Goal: Communication & Community: Answer question/provide support

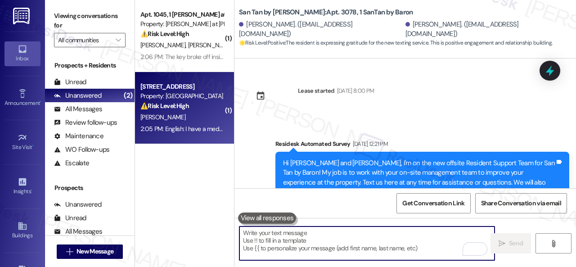
scroll to position [526, 0]
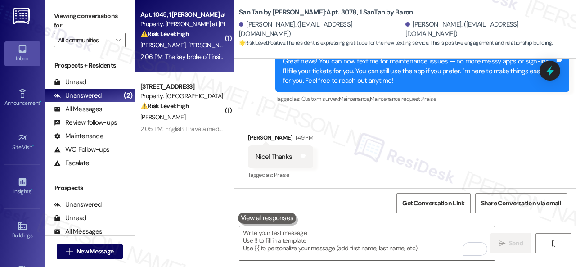
click at [205, 41] on span "[PERSON_NAME]" at bounding box center [212, 45] width 48 height 8
type textarea "Fetching suggested responses. Please feel free to read through the conversation…"
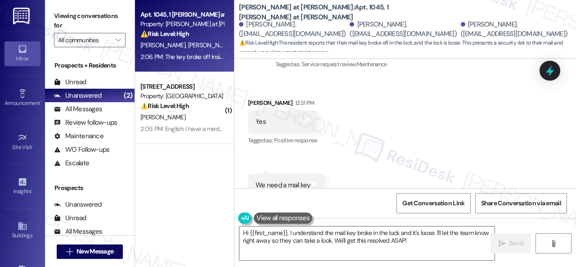
scroll to position [633, 0]
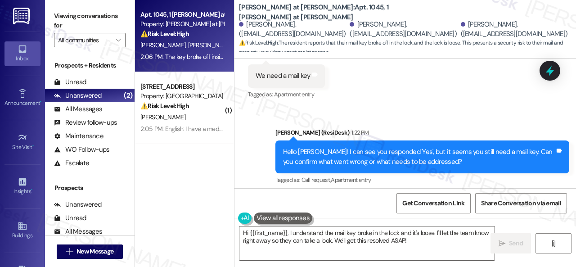
click at [248, 151] on div "Sent via SMS Sarah (ResiDesk) 1:22 PM Hello Erika! I can see you responded 'Yes…" at bounding box center [406, 151] width 342 height 86
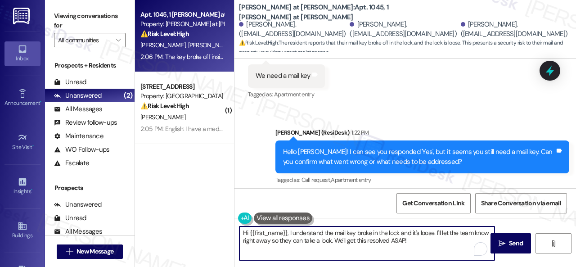
drag, startPoint x: 434, startPoint y: 240, endPoint x: 176, endPoint y: 204, distance: 261.3
click at [176, 204] on div "Apt. 1045, 1 Montero at Dana Park Property: Montero at Dana Park ⚠️ Risk Level:…" at bounding box center [355, 133] width 441 height 267
paste textarea "ave you already submitted a new work order? If so, may I have the work order nu…"
click at [240, 235] on textarea "Have you already submitted a new work order? If so, may I have the work order n…" at bounding box center [366, 243] width 255 height 34
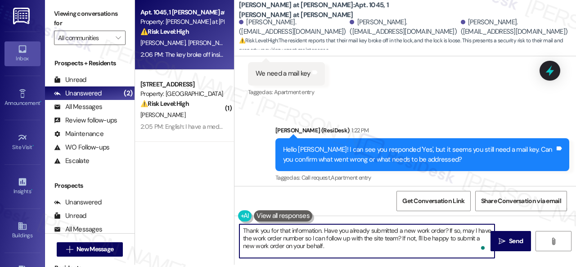
scroll to position [3, 0]
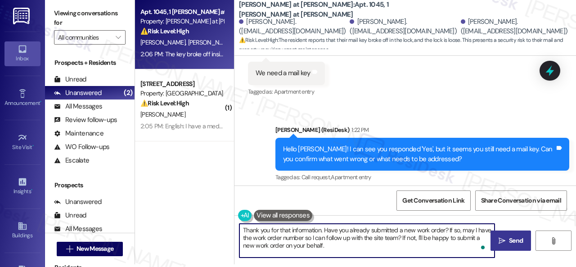
type textarea "Thank you for that information. Have you already submitted a new work order? If…"
click at [499, 239] on icon "" at bounding box center [502, 240] width 7 height 7
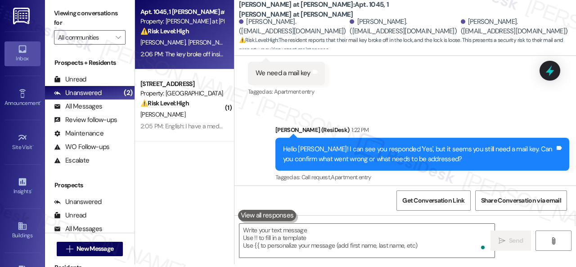
scroll to position [723, 0]
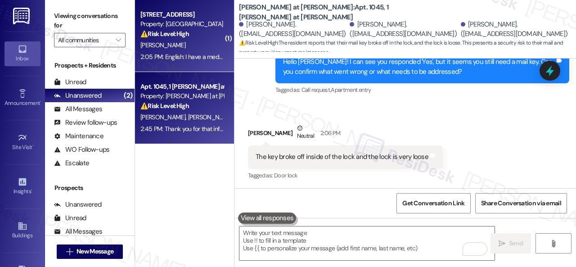
click at [206, 41] on div "A. Salazar" at bounding box center [182, 45] width 85 height 11
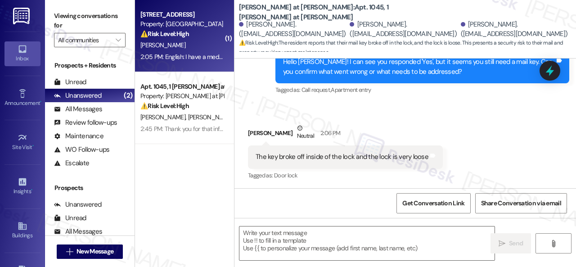
type textarea "Fetching suggested responses. Please feel free to read through the conversation…"
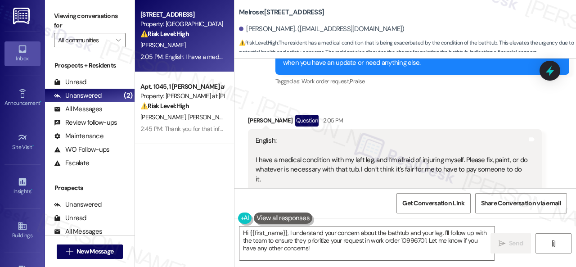
scroll to position [1627, 0]
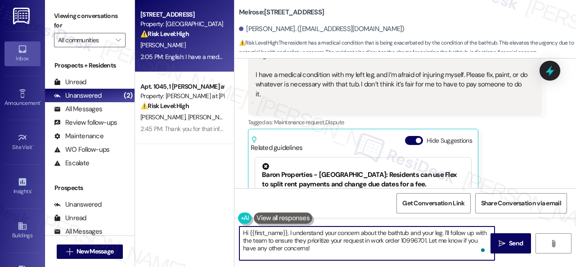
drag, startPoint x: 444, startPoint y: 235, endPoint x: 449, endPoint y: 255, distance: 21.2
click at [449, 255] on textarea "Hi {{first_name}}, I understand your concern about the bathtub and your leg. I'…" at bounding box center [366, 243] width 255 height 34
drag, startPoint x: 289, startPoint y: 235, endPoint x: 216, endPoint y: 235, distance: 72.9
click at [216, 235] on div "Apt. 349, 1 Melrose 3130 Apts LLLP Property: Melrose ⚠️ Risk Level: High The re…" at bounding box center [355, 133] width 441 height 267
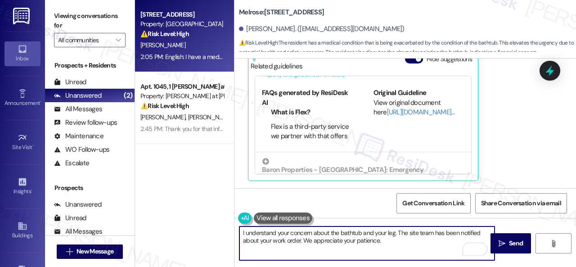
scroll to position [114, 0]
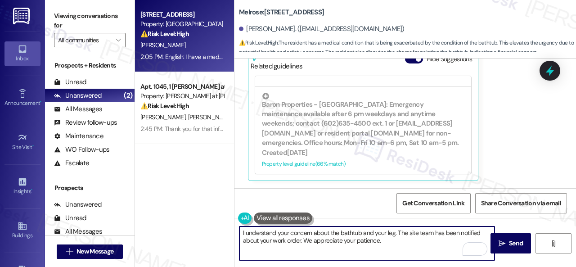
click at [447, 238] on textarea "I understand your concern about the bathtub and your leg. The site team has bee…" at bounding box center [366, 243] width 255 height 34
type textarea "I understand your concern about the bathtub and your leg. The site team has bee…"
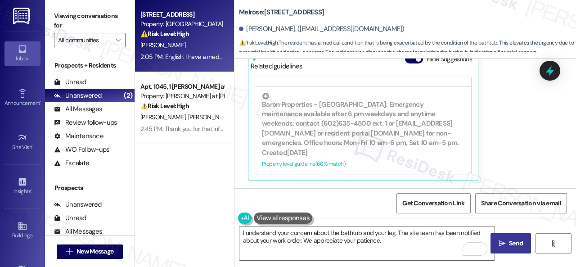
click at [501, 241] on icon "" at bounding box center [502, 243] width 7 height 7
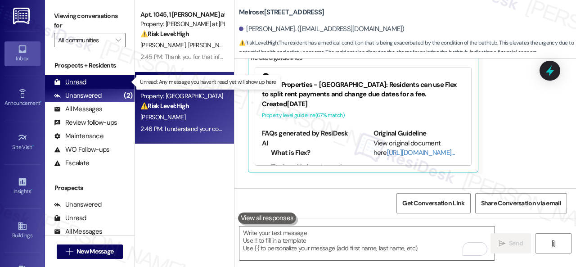
click at [79, 83] on div "Unread" at bounding box center [70, 81] width 32 height 9
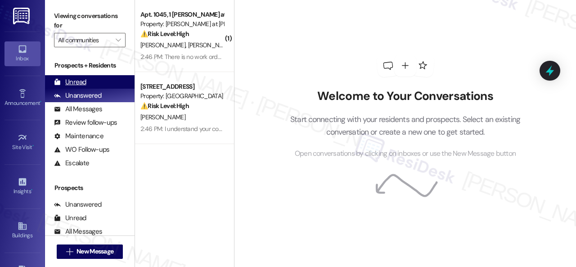
click at [76, 80] on div "Unread" at bounding box center [70, 81] width 32 height 9
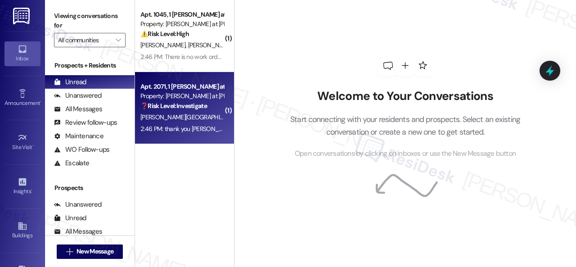
click at [205, 115] on div "Z. Medina K. Medina" at bounding box center [182, 117] width 85 height 11
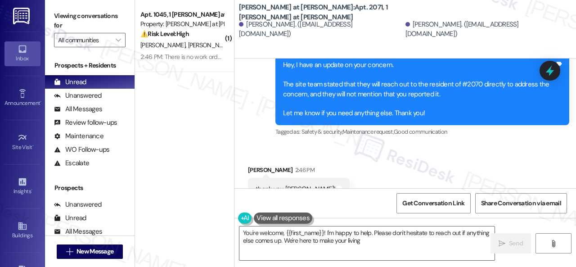
scroll to position [1338, 0]
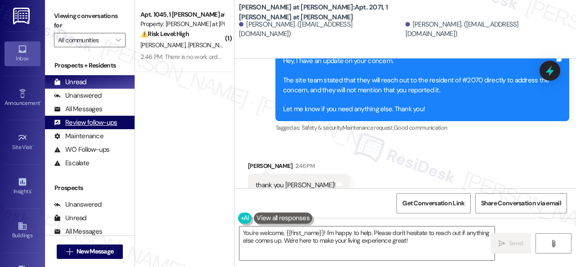
click at [244, 207] on div "Lease started Apr 27, 2025 at 8:00 PM Survey, sent via SMS Residesk Automated S…" at bounding box center [406, 192] width 342 height 267
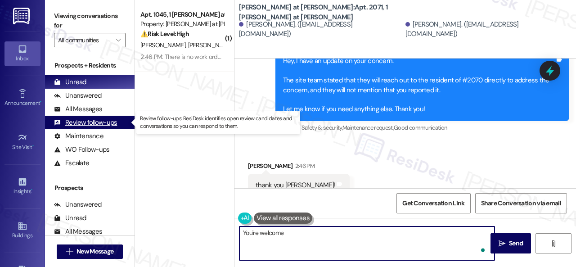
type textarea "You're welcome!"
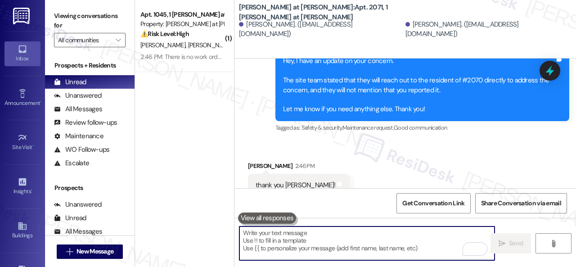
scroll to position [1337, 0]
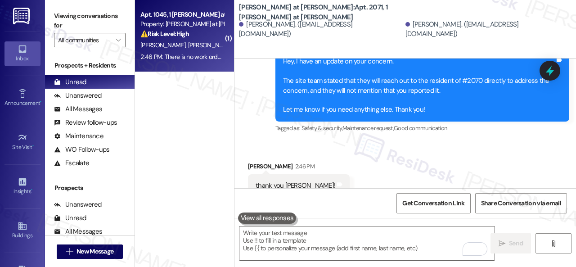
click at [209, 36] on div "⚠️ Risk Level: High The resident reports a broken mail key and a loose lock, wh…" at bounding box center [181, 33] width 83 height 9
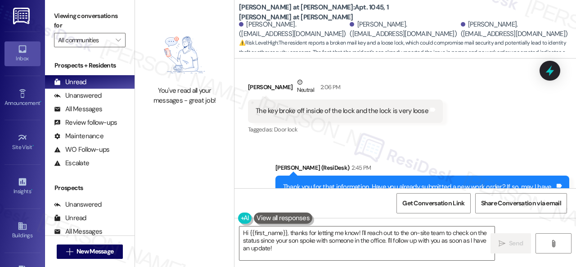
scroll to position [724, 0]
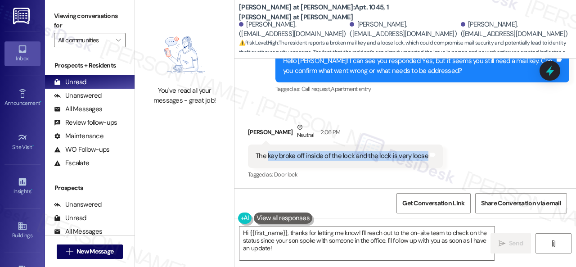
drag, startPoint x: 267, startPoint y: 155, endPoint x: 423, endPoint y: 155, distance: 155.3
click at [423, 155] on div "The key broke off inside of the lock and the lock is very loose" at bounding box center [342, 155] width 173 height 9
copy div "key broke off inside of the lock and the lock is very loose"
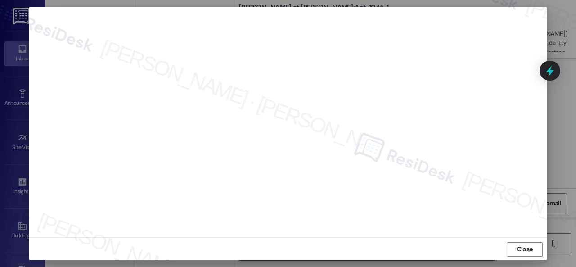
scroll to position [11, 0]
click at [517, 249] on span "Close" at bounding box center [525, 248] width 16 height 9
click at [521, 253] on span "Close" at bounding box center [525, 252] width 16 height 9
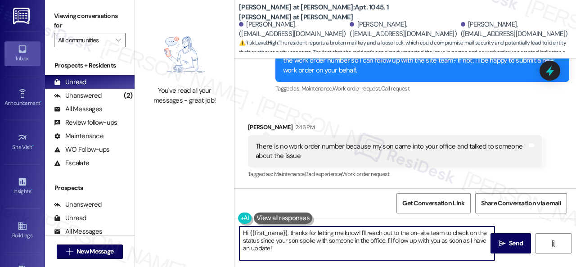
drag, startPoint x: 289, startPoint y: 253, endPoint x: 179, endPoint y: 213, distance: 116.8
click at [190, 210] on div "You've read all your messages - great job! Montero at Dana Park: Apt. 1045, 1 M…" at bounding box center [355, 133] width 441 height 267
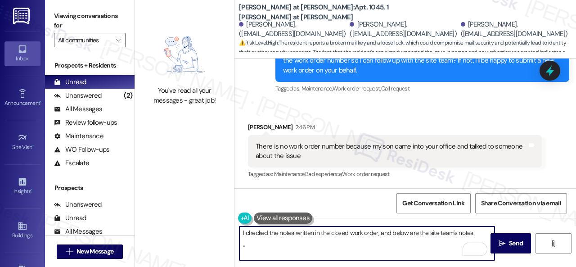
paste textarea "New mailbox lock installed- new key in the office for pick up"
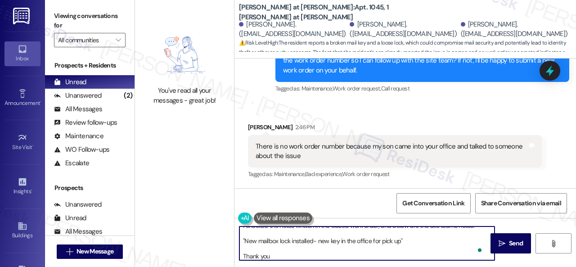
type textarea "I checked the notes written in the closed work order, and below are the site te…"
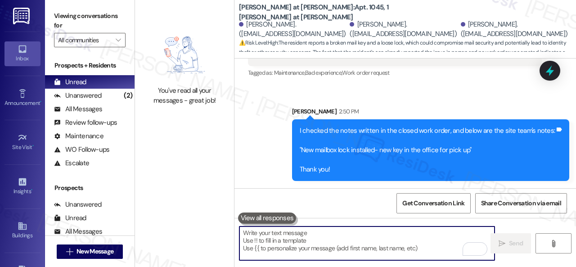
scroll to position [3, 0]
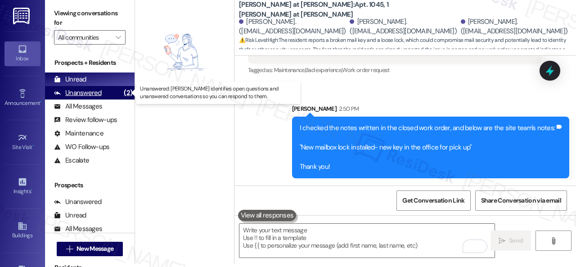
click at [74, 92] on div "Unanswered" at bounding box center [78, 92] width 48 height 9
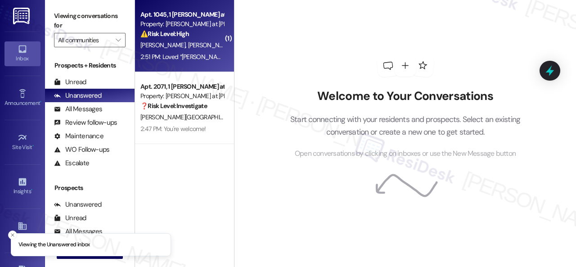
click at [192, 41] on span "[PERSON_NAME]" at bounding box center [212, 45] width 48 height 8
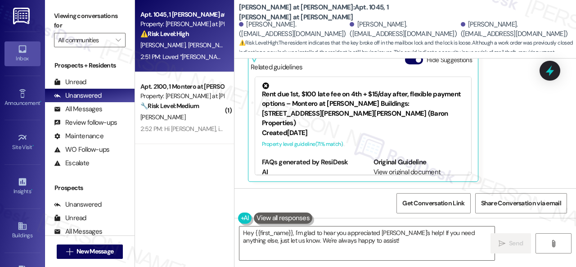
scroll to position [1277, 0]
drag, startPoint x: 369, startPoint y: 241, endPoint x: 232, endPoint y: 229, distance: 137.4
click at [213, 219] on div "Apt. 1045, 1 Montero at Dana Park Property: Montero at Dana Park ⚠️ Risk Level:…" at bounding box center [355, 133] width 441 height 267
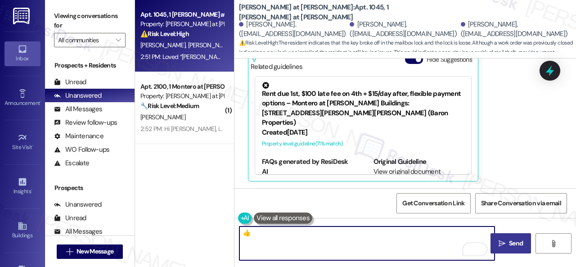
type textarea "👍"
click at [514, 247] on span "Send" at bounding box center [516, 243] width 14 height 9
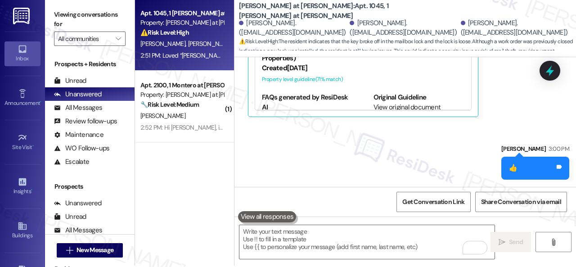
scroll to position [3, 0]
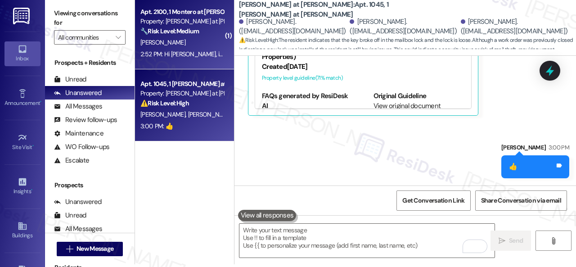
click at [187, 42] on div "[PERSON_NAME]" at bounding box center [182, 42] width 85 height 11
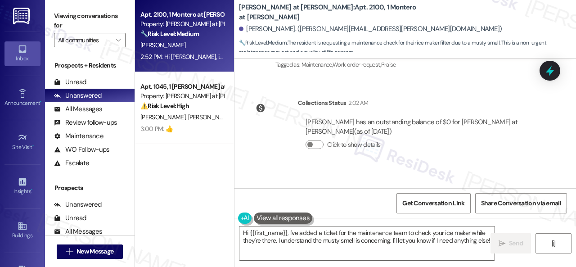
scroll to position [1083, 0]
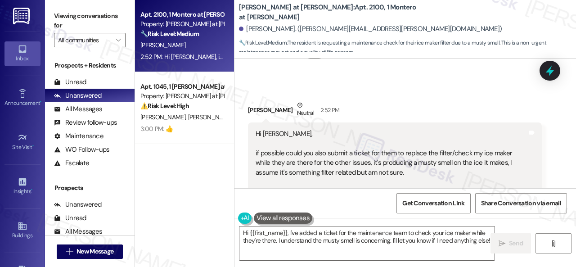
drag, startPoint x: 402, startPoint y: 144, endPoint x: 423, endPoint y: 166, distance: 29.9
click at [423, 166] on div "Hi Sarah, if possible could you also submit a ticket for them to replace the fi…" at bounding box center [392, 172] width 272 height 87
copy div "replace the filter/check my ice maker while they are there for the other issues…"
click at [367, 212] on div "Get Conversation Link Share Conversation via email" at bounding box center [406, 203] width 342 height 30
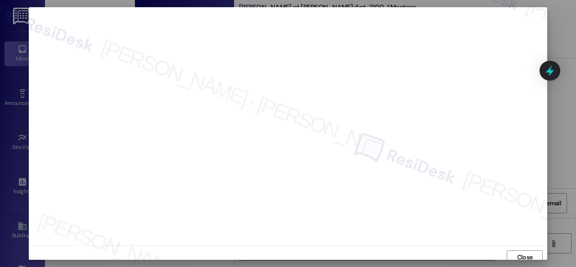
scroll to position [0, 0]
click at [520, 257] on span "Close" at bounding box center [525, 259] width 16 height 9
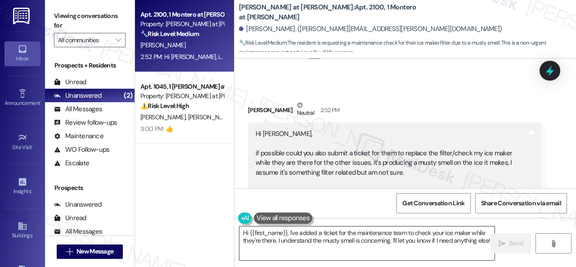
click at [320, 232] on textarea "Hi {{first_name}}, I've added a ticket for the maintenance team to check your i…" at bounding box center [366, 243] width 255 height 34
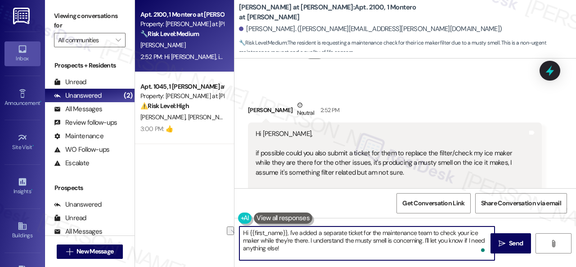
drag, startPoint x: 382, startPoint y: 234, endPoint x: 467, endPoint y: 231, distance: 85.1
click at [467, 231] on textarea "Hi {{first_name}}, I've added a separate ticket for the maintenance team to che…" at bounding box center [366, 243] width 255 height 34
drag, startPoint x: 409, startPoint y: 234, endPoint x: 455, endPoint y: 248, distance: 48.1
click at [455, 248] on textarea "Hi {{first_name}}, I've added a separate ticket for the ice maker while they're…" at bounding box center [366, 243] width 255 height 34
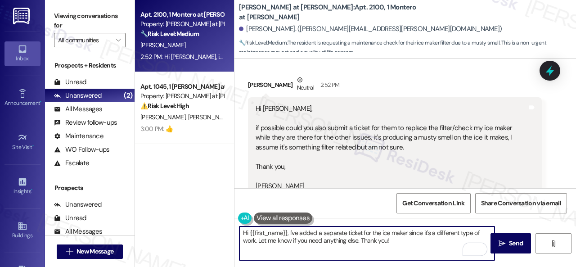
scroll to position [1129, 0]
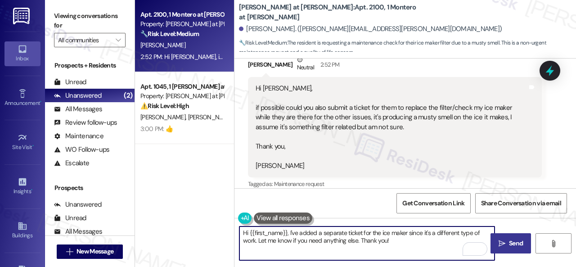
type textarea "Hi {{first_name}}, I've added a separate ticket for the ice maker since it's a …"
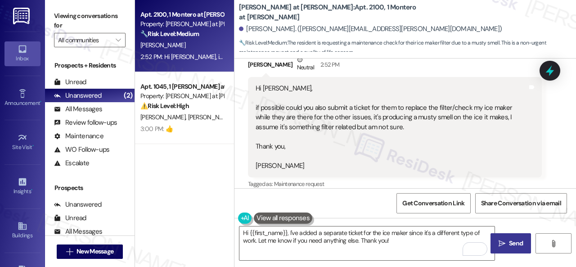
click at [503, 241] on span " Send" at bounding box center [511, 243] width 28 height 9
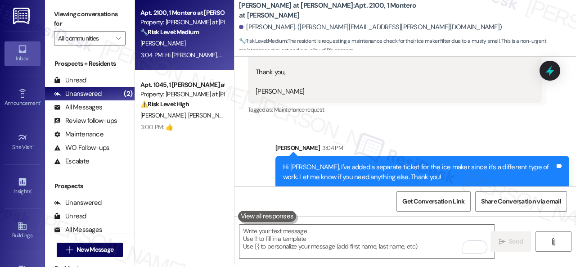
scroll to position [3, 0]
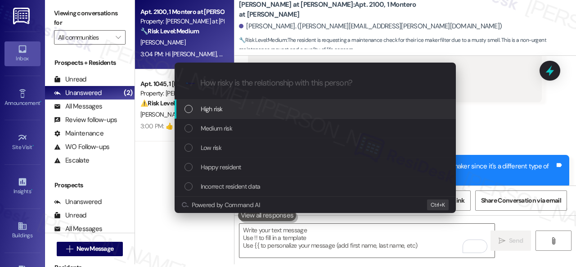
click at [205, 108] on span "High risk" at bounding box center [212, 109] width 22 height 10
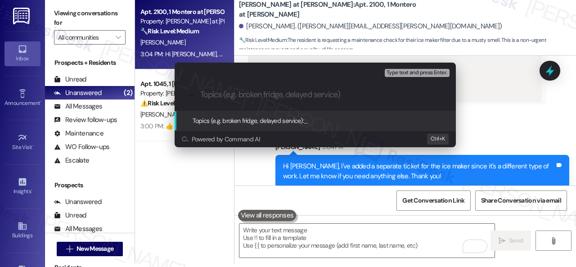
paste input "New work order/s submitted - Ice maker issue"
type input "New work order/s submitted - Ice maker issue"
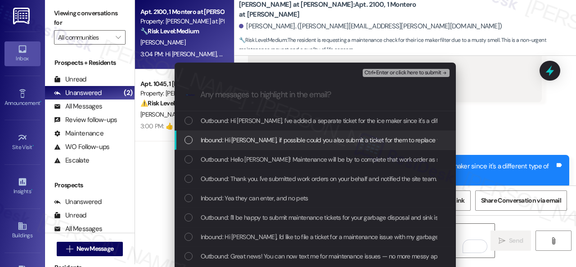
click at [230, 139] on span "Inbound: Hi Sarah, if possible could you also submit a ticket for them to repla…" at bounding box center [579, 140] width 756 height 10
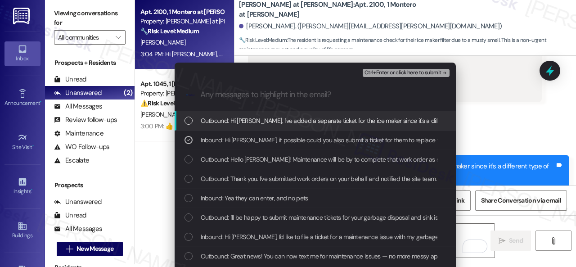
click at [387, 71] on span "Ctrl+Enter or click here to submit" at bounding box center [403, 73] width 77 height 6
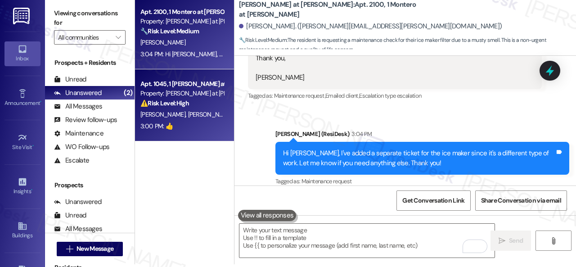
click at [229, 117] on div "Apt. 1045, 1 Montero at Dana Park Property: Montero at Dana Park ⚠️ Risk Level:…" at bounding box center [184, 105] width 99 height 72
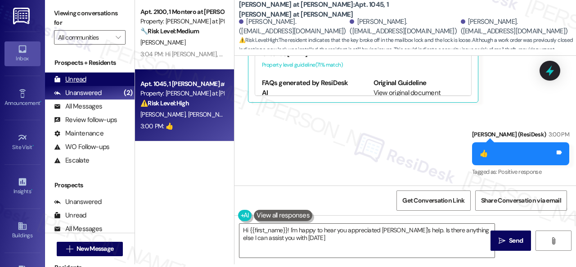
type textarea "Hi {{first_name}}! I'm happy to hear you appreciated Sarah's help. Is there any…"
click at [71, 77] on div "Unread" at bounding box center [70, 79] width 32 height 9
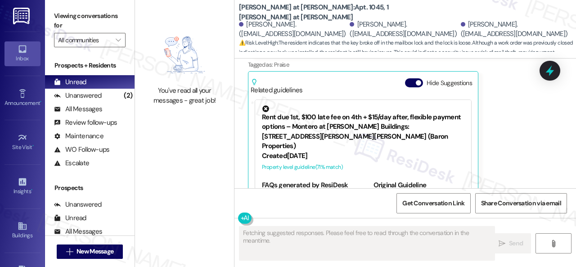
scroll to position [1276, 0]
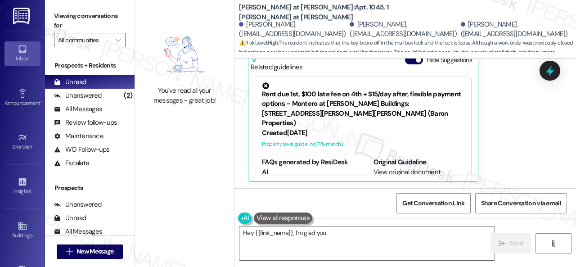
type textarea "Hey {{first_name}}, I'm glad you appreciated"
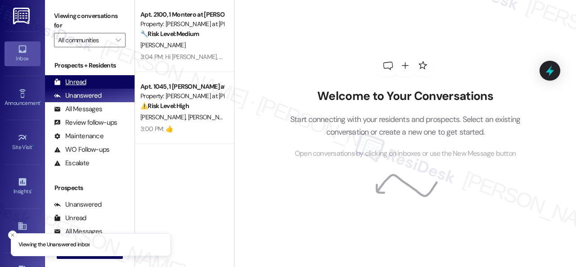
click at [69, 80] on div "Unread" at bounding box center [70, 81] width 32 height 9
